Goal: Navigation & Orientation: Find specific page/section

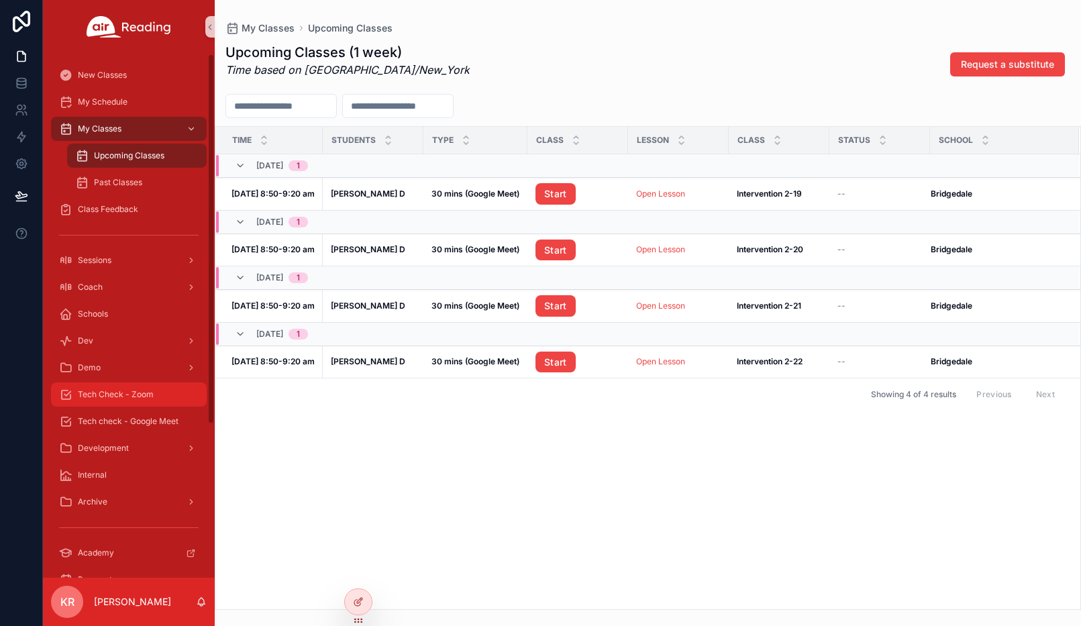
click at [134, 404] on div "Tech Check - Zoom" at bounding box center [129, 394] width 140 height 21
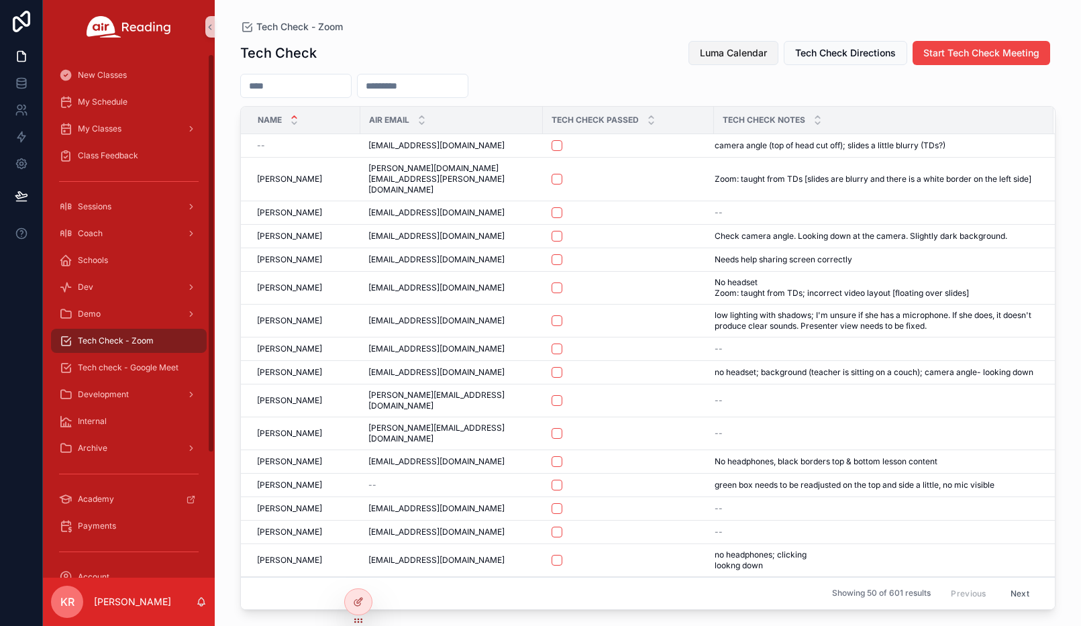
click at [706, 56] on span "Luma Calendar" at bounding box center [733, 52] width 67 height 13
click at [122, 108] on div "My Schedule" at bounding box center [129, 101] width 140 height 21
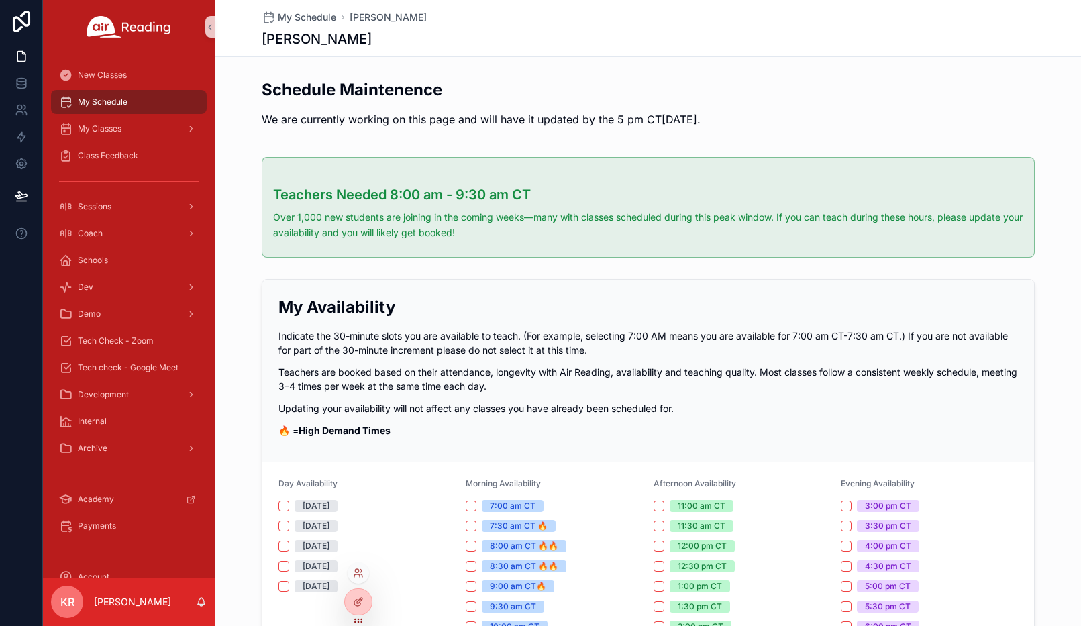
click at [364, 572] on div at bounding box center [358, 572] width 21 height 21
click at [351, 566] on div at bounding box center [358, 572] width 21 height 21
click at [358, 572] on icon at bounding box center [356, 570] width 3 height 3
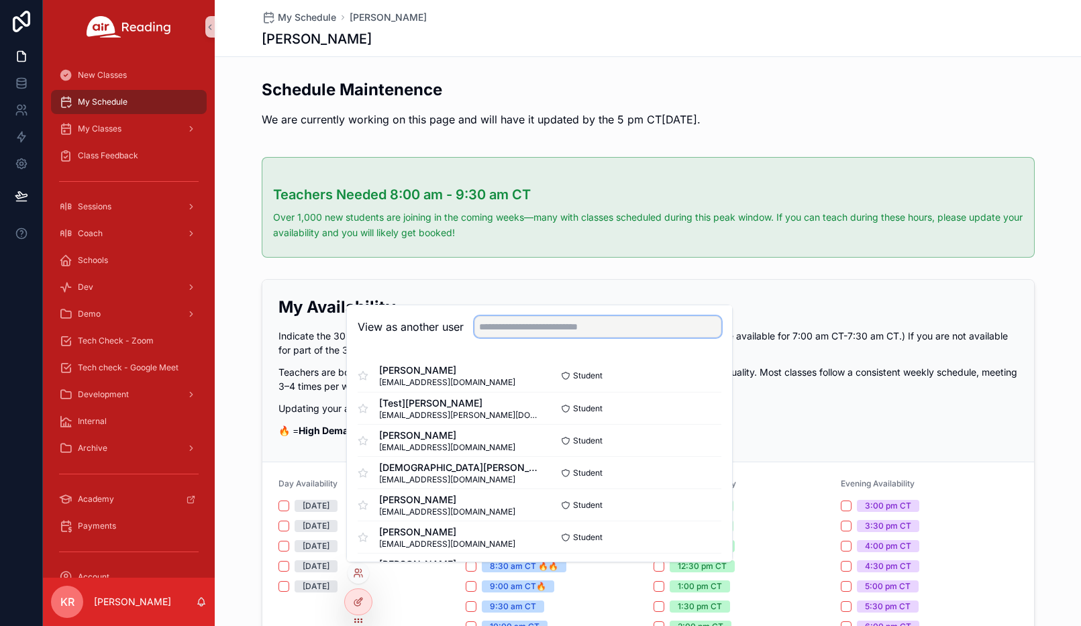
click at [505, 323] on input "text" at bounding box center [597, 326] width 247 height 21
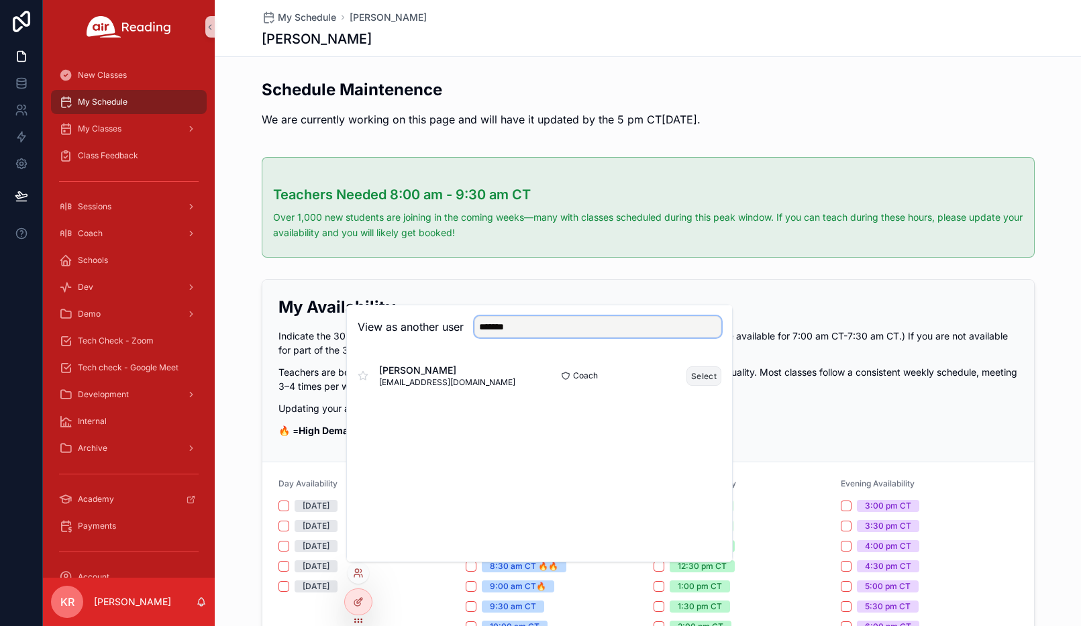
type input "*******"
click at [696, 376] on button "Select" at bounding box center [703, 375] width 35 height 19
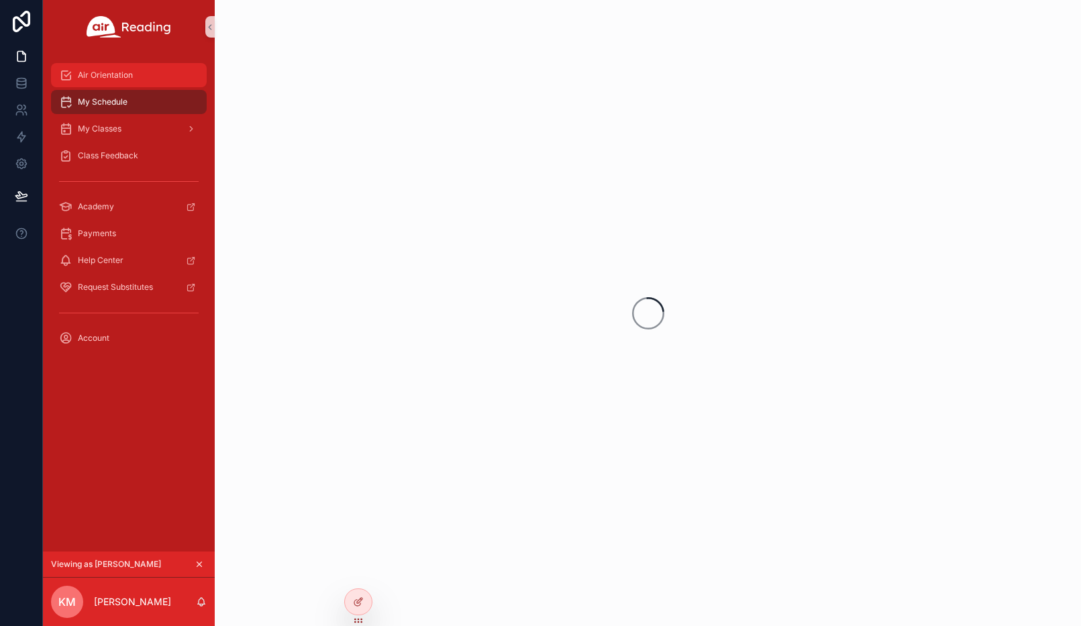
click at [121, 78] on span "Air Orientation" at bounding box center [105, 75] width 55 height 11
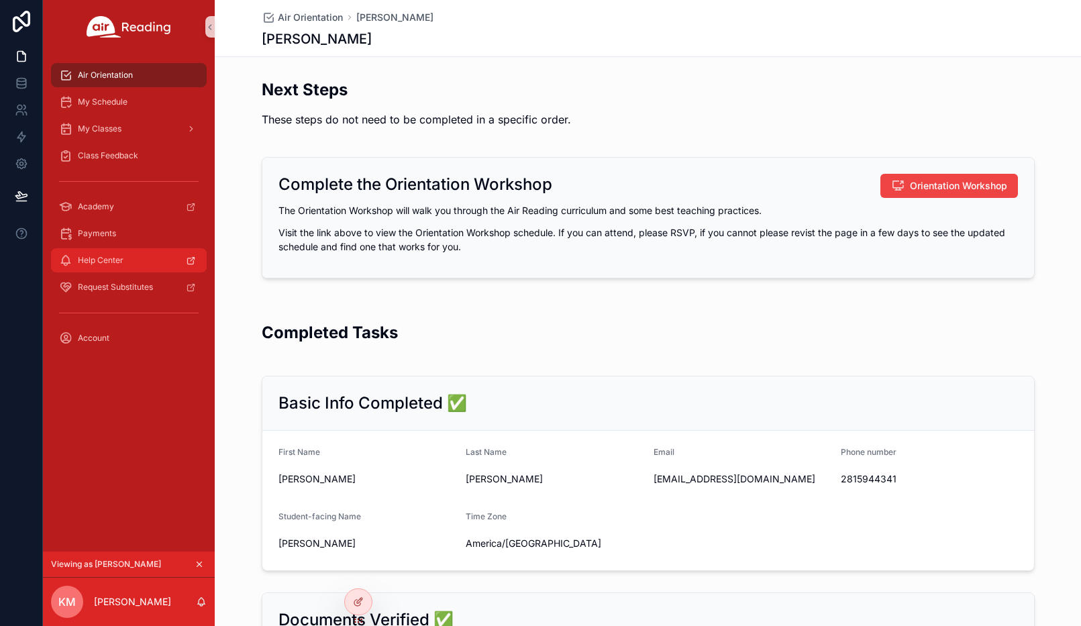
drag, startPoint x: 109, startPoint y: 506, endPoint x: 117, endPoint y: 257, distance: 249.1
click at [109, 505] on div "Air Orientation My Schedule My Classes Class Feedback Academy Payments Help Cen…" at bounding box center [129, 303] width 172 height 498
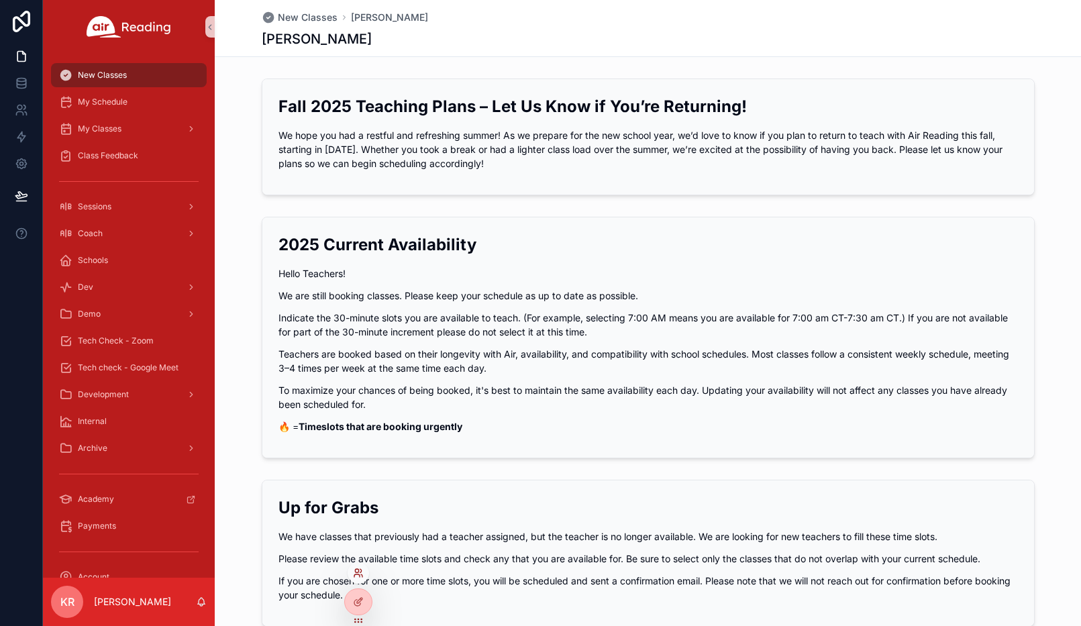
click at [356, 578] on icon at bounding box center [358, 573] width 11 height 11
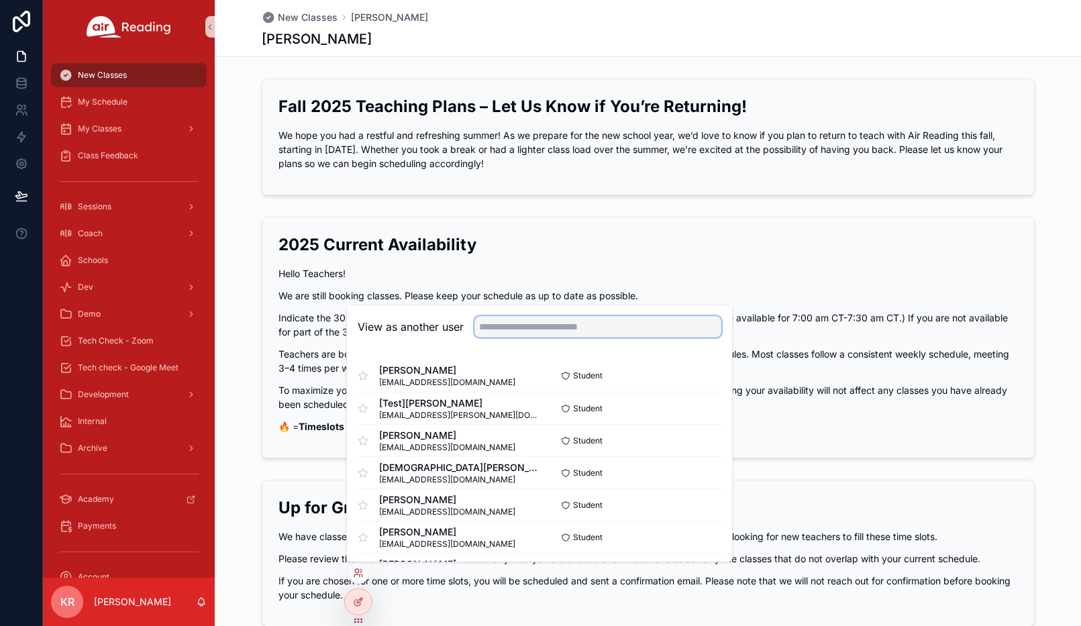
click at [580, 332] on input "text" at bounding box center [597, 326] width 247 height 21
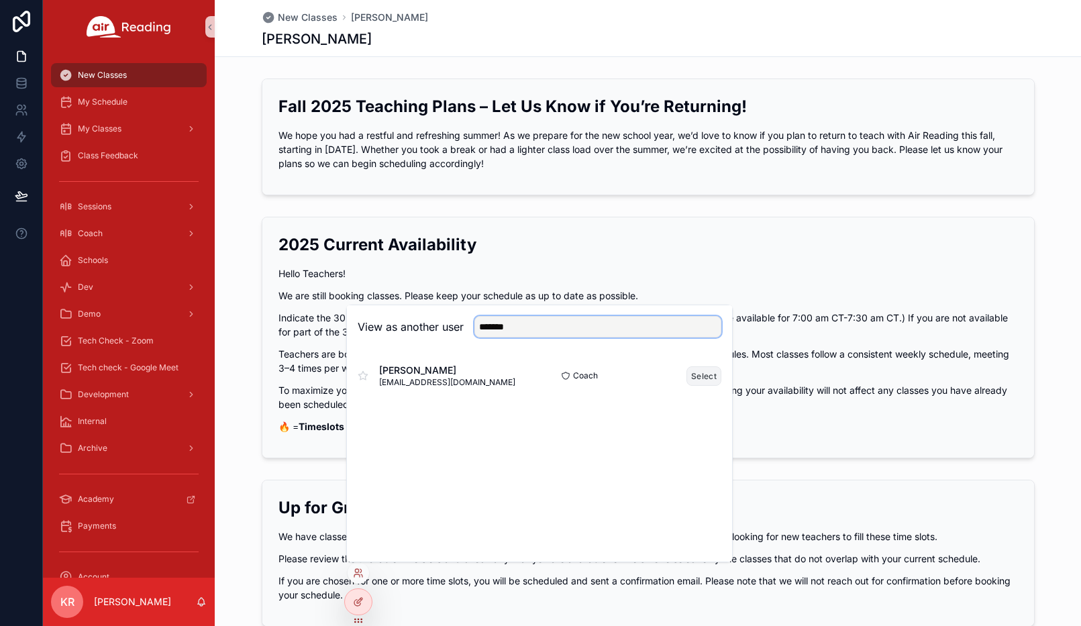
type input "*******"
click at [702, 372] on button "Select" at bounding box center [703, 375] width 35 height 19
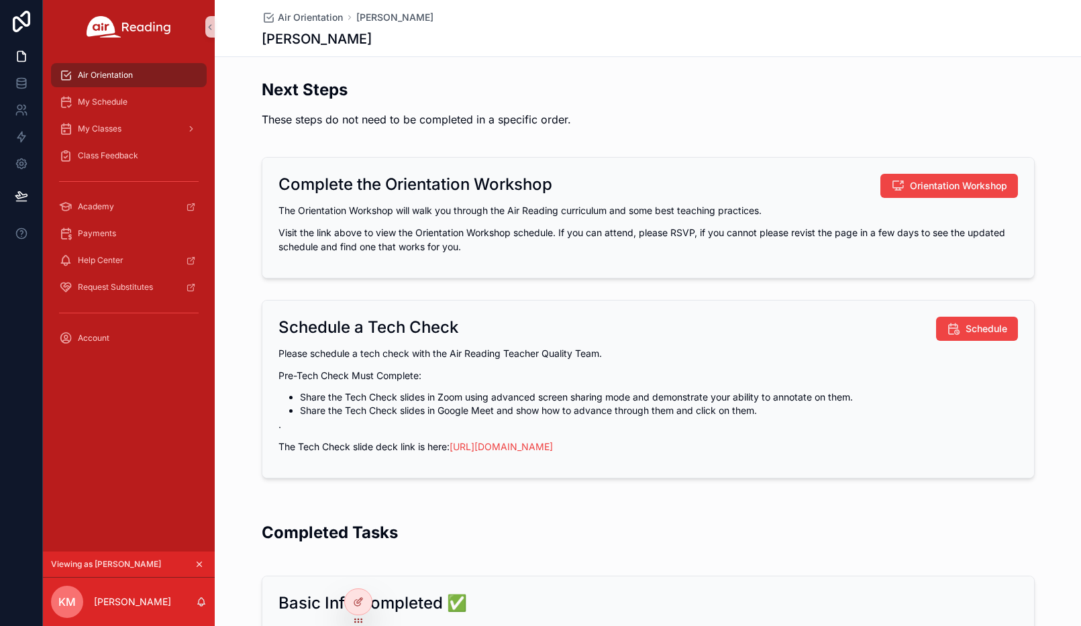
click at [132, 430] on div "Air Orientation My Schedule My Classes Class Feedback Academy Payments Help Cen…" at bounding box center [129, 303] width 172 height 498
click at [200, 563] on icon "scrollable content" at bounding box center [199, 564] width 9 height 9
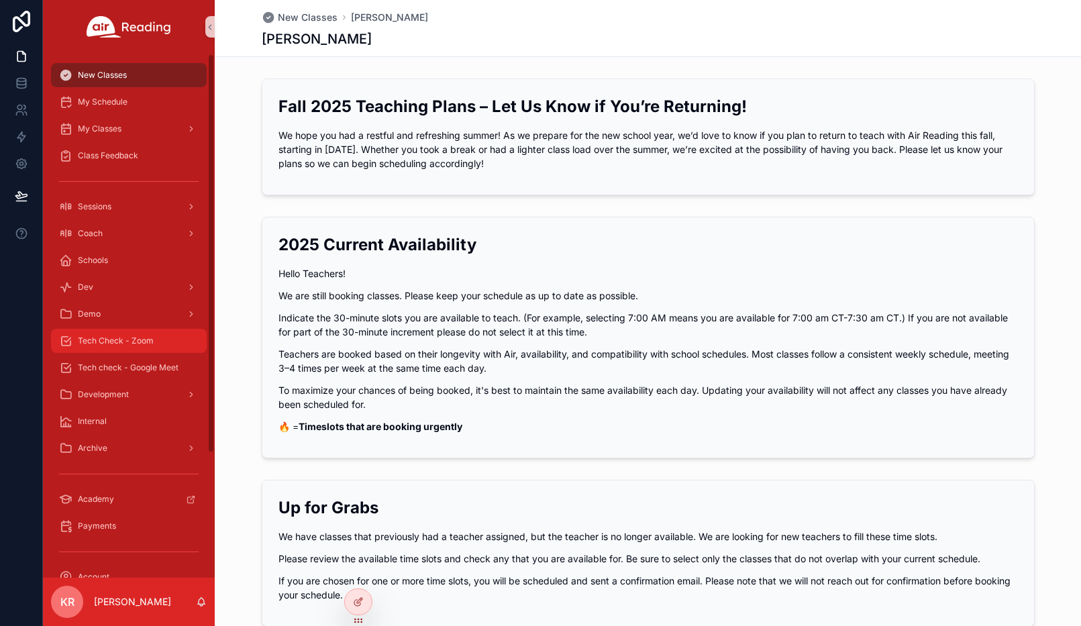
click at [133, 336] on span "Tech Check - Zoom" at bounding box center [116, 340] width 76 height 11
